Goal: Obtain resource: Obtain resource

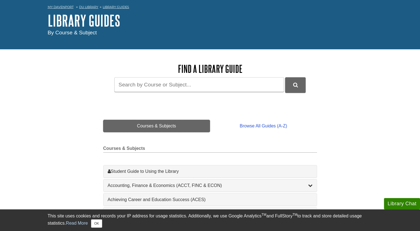
scroll to position [32, 0]
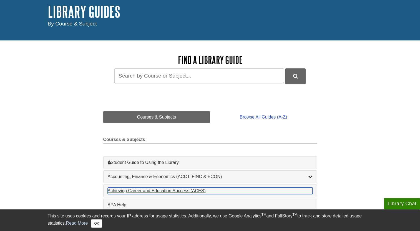
click at [151, 189] on div "Achieving Career and Education Success (ACES) , 1 guides" at bounding box center [210, 191] width 205 height 7
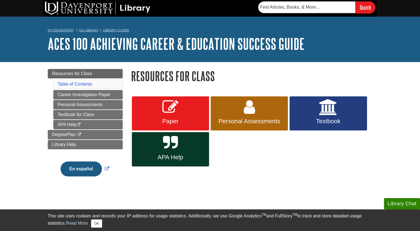
drag, startPoint x: 21, startPoint y: 1, endPoint x: 275, endPoint y: 141, distance: 290.3
click at [275, 141] on div "Paper Personal Assessments Textbook APA Help" at bounding box center [251, 132] width 241 height 72
click at [92, 13] on img at bounding box center [97, 7] width 105 height 13
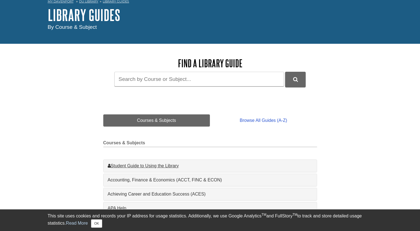
scroll to position [32, 0]
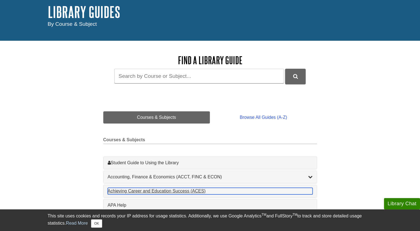
click at [155, 193] on div "Achieving Career and Education Success (ACES) , 1 guides" at bounding box center [210, 191] width 205 height 7
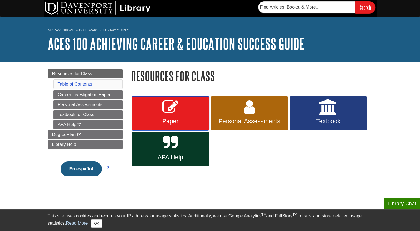
drag, startPoint x: 172, startPoint y: 119, endPoint x: 162, endPoint y: 115, distance: 10.8
click at [162, 115] on link "Paper" at bounding box center [170, 114] width 77 height 34
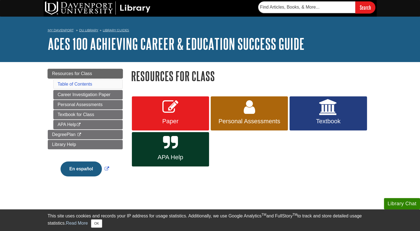
click at [70, 72] on span "Resources for Class" at bounding box center [72, 73] width 40 height 5
click at [291, 163] on div "Paper Personal Assessments Textbook APA Help" at bounding box center [251, 132] width 241 height 72
click at [80, 78] on link "Resources for Class" at bounding box center [85, 73] width 75 height 9
click at [94, 75] on link "Resources for Class" at bounding box center [85, 73] width 75 height 9
click at [106, 73] on link "Resources for Class" at bounding box center [85, 73] width 75 height 9
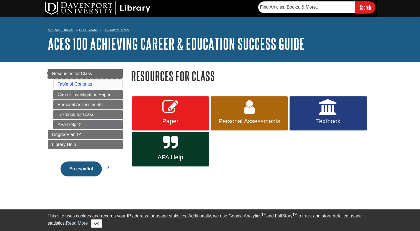
click at [106, 73] on link "Resources for Class" at bounding box center [85, 73] width 75 height 9
click at [99, 222] on button "OK" at bounding box center [96, 224] width 11 height 8
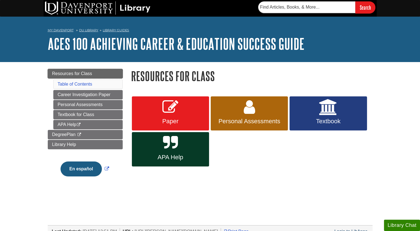
click at [107, 74] on link "Resources for Class" at bounding box center [85, 73] width 75 height 9
click at [109, 71] on link "Resources for Class" at bounding box center [85, 73] width 75 height 9
click at [121, 79] on div "Menu Resources for Class Table of Contents Career Investigation Paper Personal …" at bounding box center [85, 131] width 83 height 125
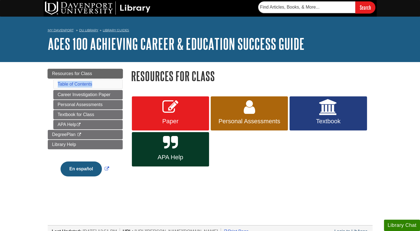
drag, startPoint x: 121, startPoint y: 79, endPoint x: 111, endPoint y: 74, distance: 11.9
click at [111, 74] on link "Resources for Class" at bounding box center [85, 73] width 75 height 9
drag, startPoint x: 0, startPoint y: 0, endPoint x: 111, endPoint y: 74, distance: 133.0
click at [111, 74] on link "Resources for Class" at bounding box center [85, 73] width 75 height 9
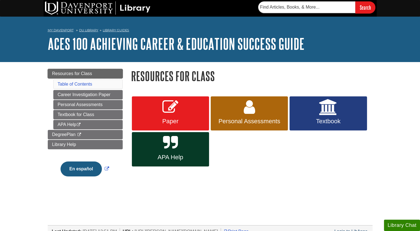
click at [111, 74] on link "Resources for Class" at bounding box center [85, 73] width 75 height 9
click at [75, 78] on link "Resources for Class" at bounding box center [85, 73] width 75 height 9
click at [75, 72] on span "Resources for Class" at bounding box center [72, 73] width 40 height 5
click at [74, 70] on link "Resources for Class" at bounding box center [85, 73] width 75 height 9
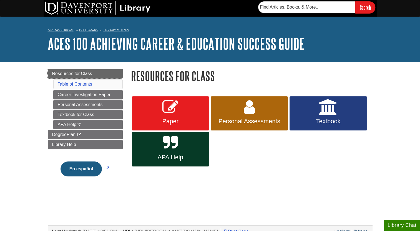
click at [92, 74] on span "Resources for Class" at bounding box center [72, 73] width 40 height 5
click at [73, 10] on img at bounding box center [97, 7] width 105 height 13
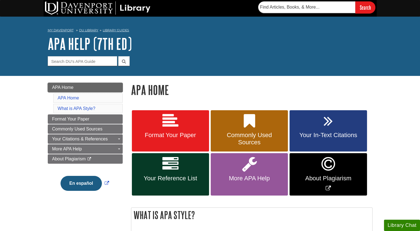
click at [85, 86] on link "APA Home" at bounding box center [85, 87] width 75 height 9
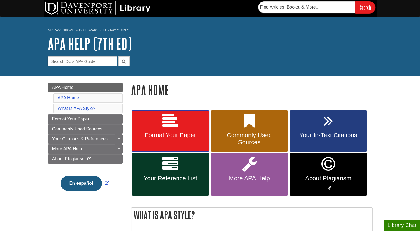
click at [176, 138] on span "Format Your Paper" at bounding box center [170, 135] width 69 height 7
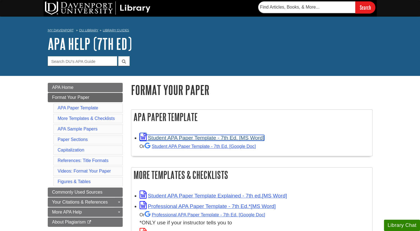
click at [174, 141] on link "Student APA Paper Template - 7th Ed. [MS Word]" at bounding box center [202, 138] width 125 height 6
